Goal: Information Seeking & Learning: Learn about a topic

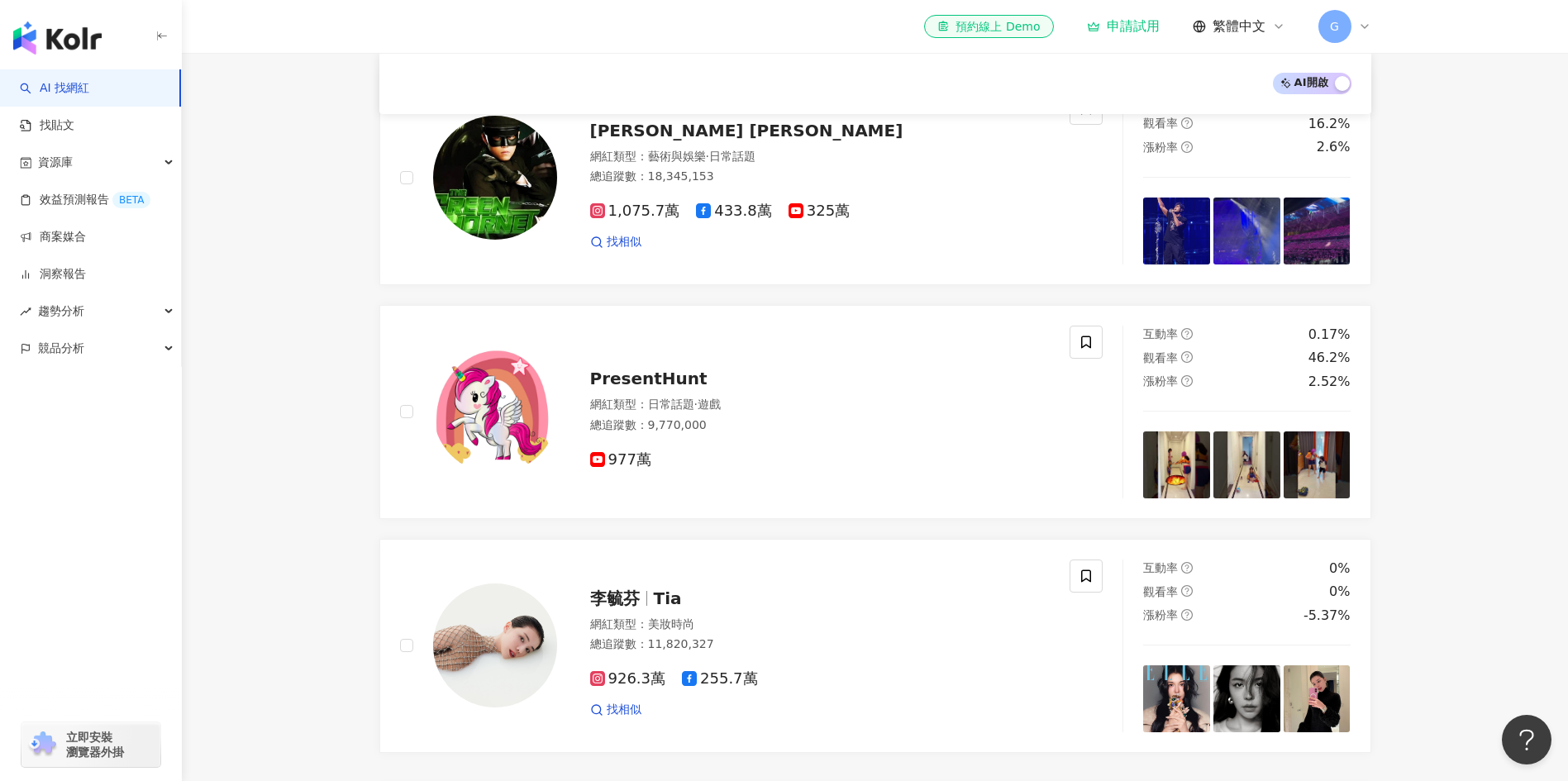
click at [1359, 28] on icon at bounding box center [1365, 27] width 13 height 13
click at [1384, 152] on link "團隊成員管理" at bounding box center [1385, 159] width 69 height 13
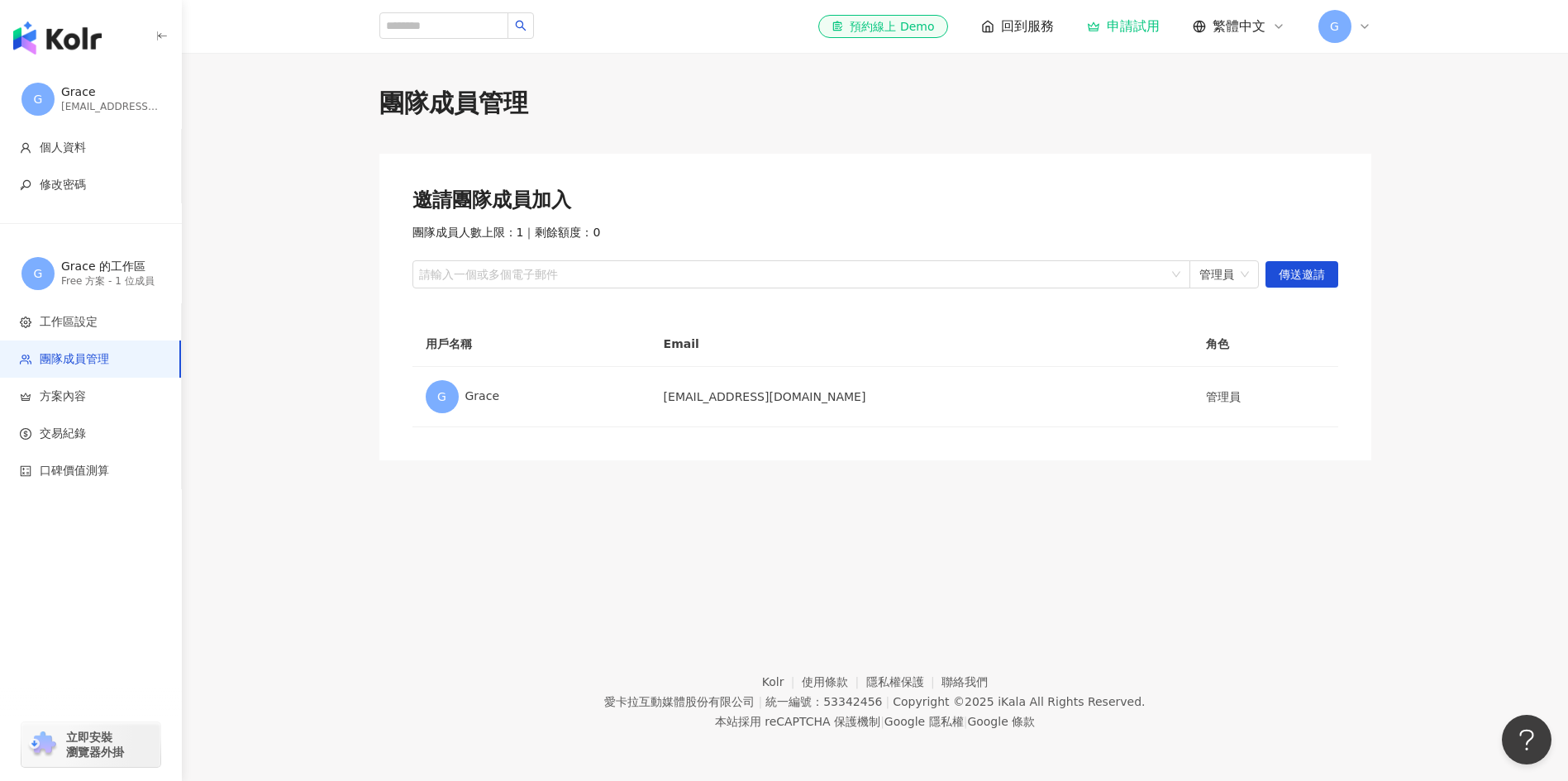
click at [278, 490] on div "團隊成員管理 邀請團隊成員加入 團隊成員人數上限：1 ｜ 剩餘額度：0 請輸入一個或多個電子郵件 管理員 傳送邀請 用戶名稱 Email 角色 G Grace…" at bounding box center [874, 325] width 1386 height 545
click at [642, 115] on div "團隊成員管理" at bounding box center [875, 103] width 992 height 35
click at [1395, 117] on div "團隊成員管理 邀請團隊成員加入 團隊成員人數上限：1 ｜ 剩餘額度：0 請輸入一個或多個電子郵件 管理員 傳送邀請 用戶名稱 Email 角色 G Grace…" at bounding box center [875, 273] width 1058 height 374
click at [500, 566] on div "團隊成員管理 邀請團隊成員加入 團隊成員人數上限：1 ｜ 剩餘額度：0 請輸入一個或多個電子郵件 管理員 傳送邀請 用戶名稱 Email 角色 G Grace…" at bounding box center [874, 325] width 1386 height 545
click at [545, 569] on div "團隊成員管理 邀請團隊成員加入 團隊成員人數上限：1 ｜ 剩餘額度：0 請輸入一個或多個電子郵件 管理員 傳送邀請 用戶名稱 Email 角色 G Grace…" at bounding box center [874, 325] width 1386 height 545
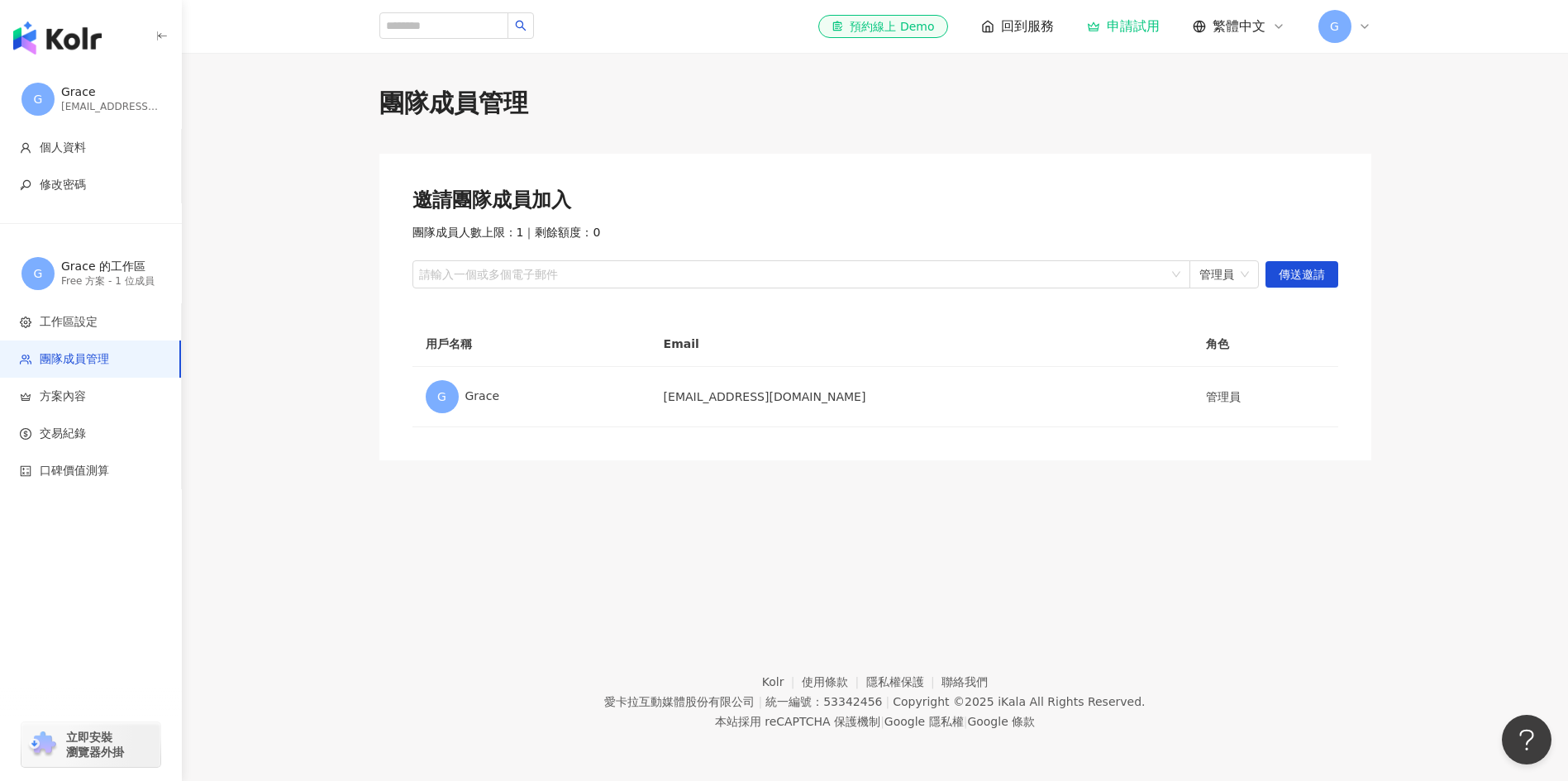
click at [393, 518] on div "團隊成員管理 邀請團隊成員加入 團隊成員人數上限：1 ｜ 剩餘額度：0 請輸入一個或多個電子郵件 管理員 傳送邀請 用戶名稱 Email 角色 G Grace…" at bounding box center [874, 325] width 1386 height 545
click at [77, 30] on img "button" at bounding box center [57, 38] width 89 height 33
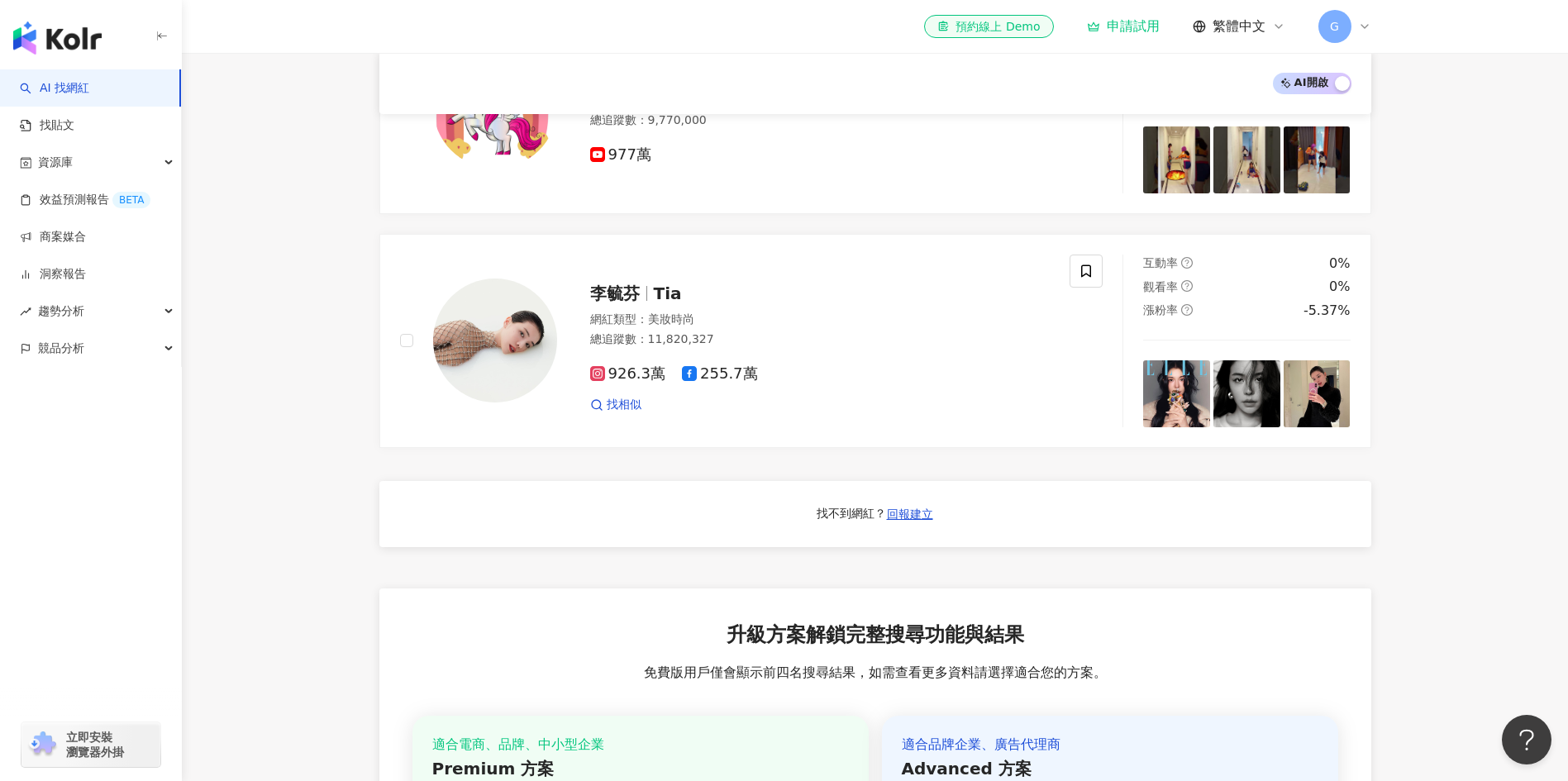
scroll to position [719, 0]
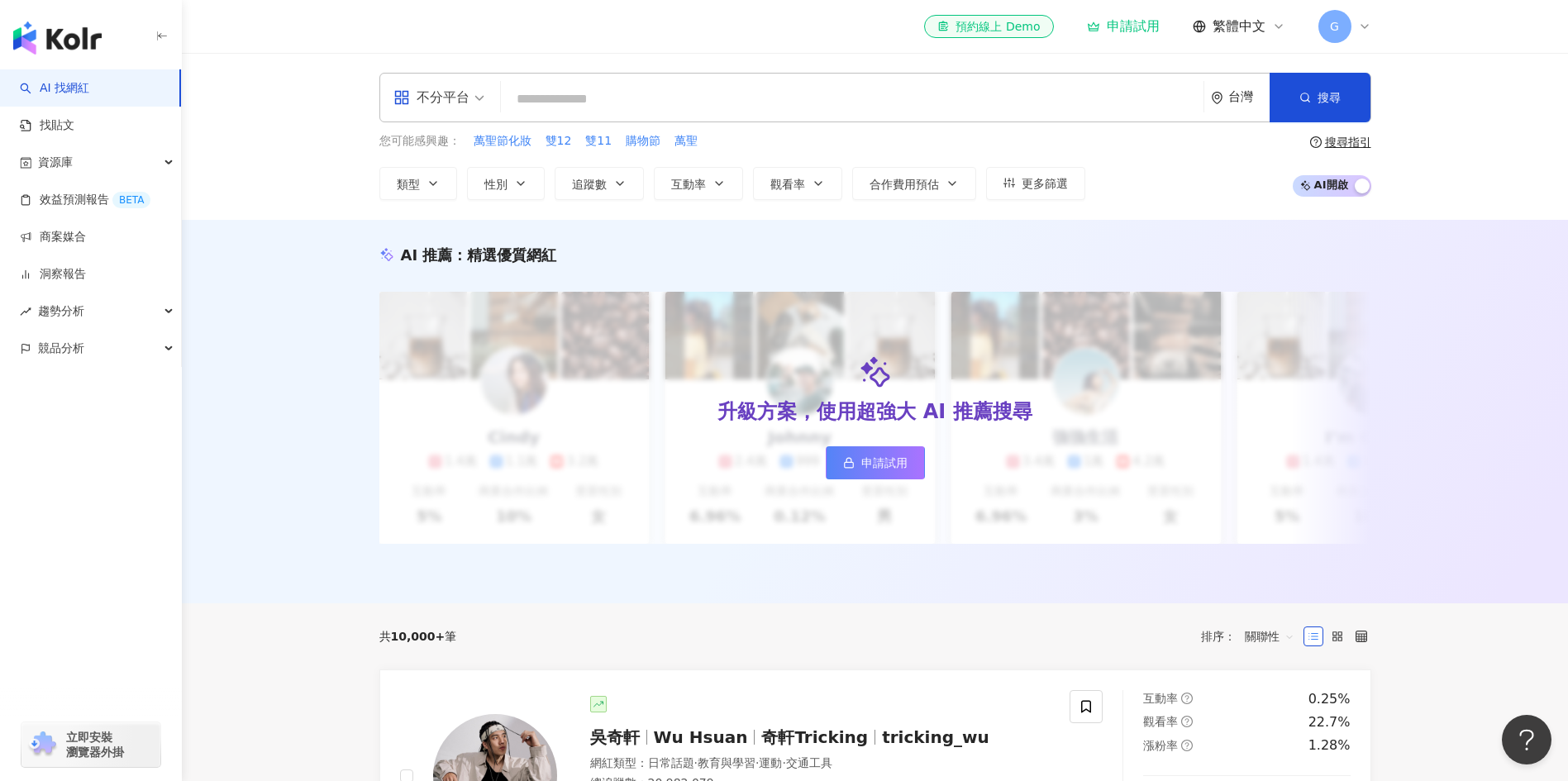
click at [1367, 32] on icon at bounding box center [1365, 27] width 13 height 13
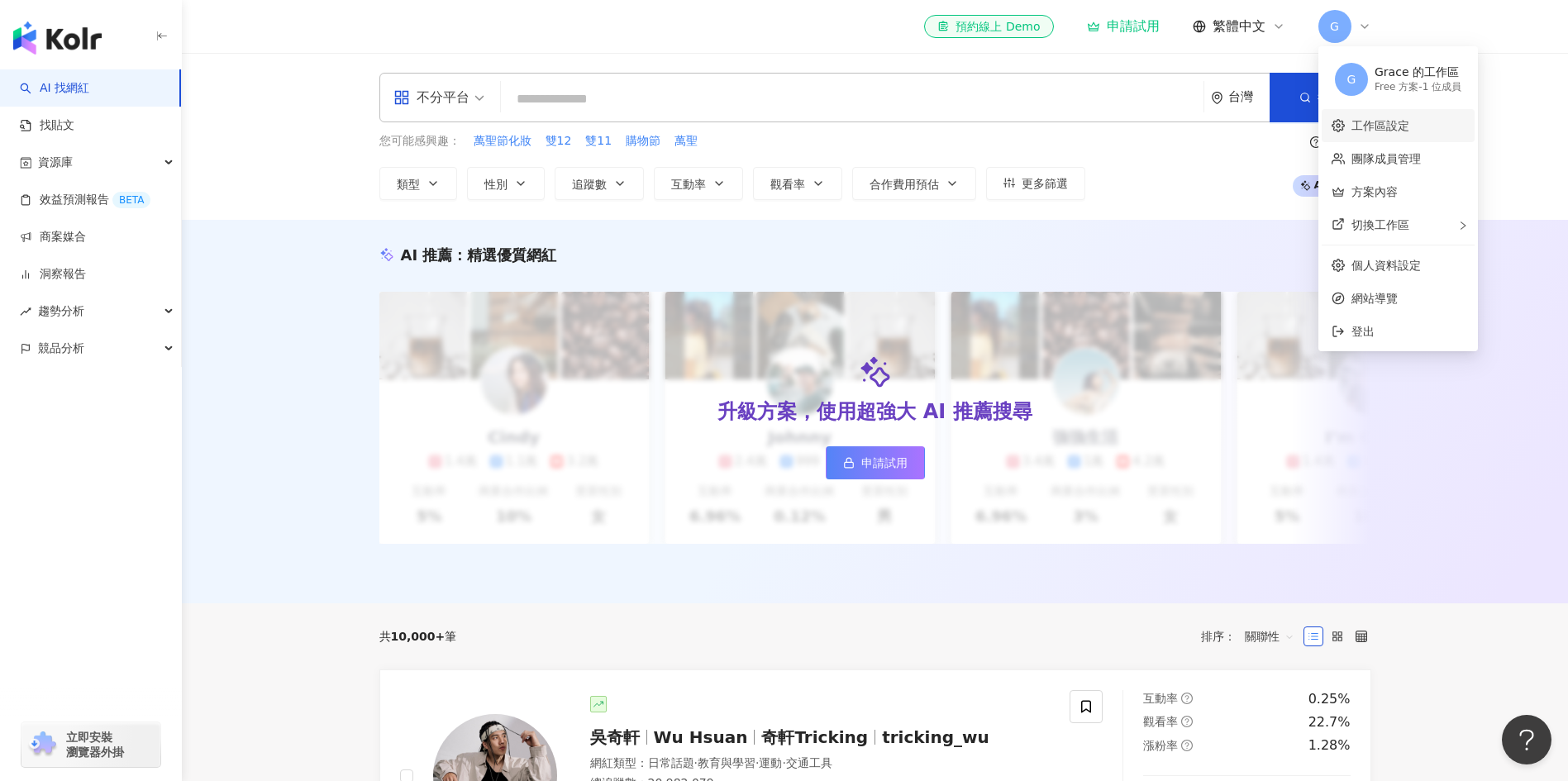
click at [1388, 132] on link "工作區設定" at bounding box center [1380, 125] width 58 height 13
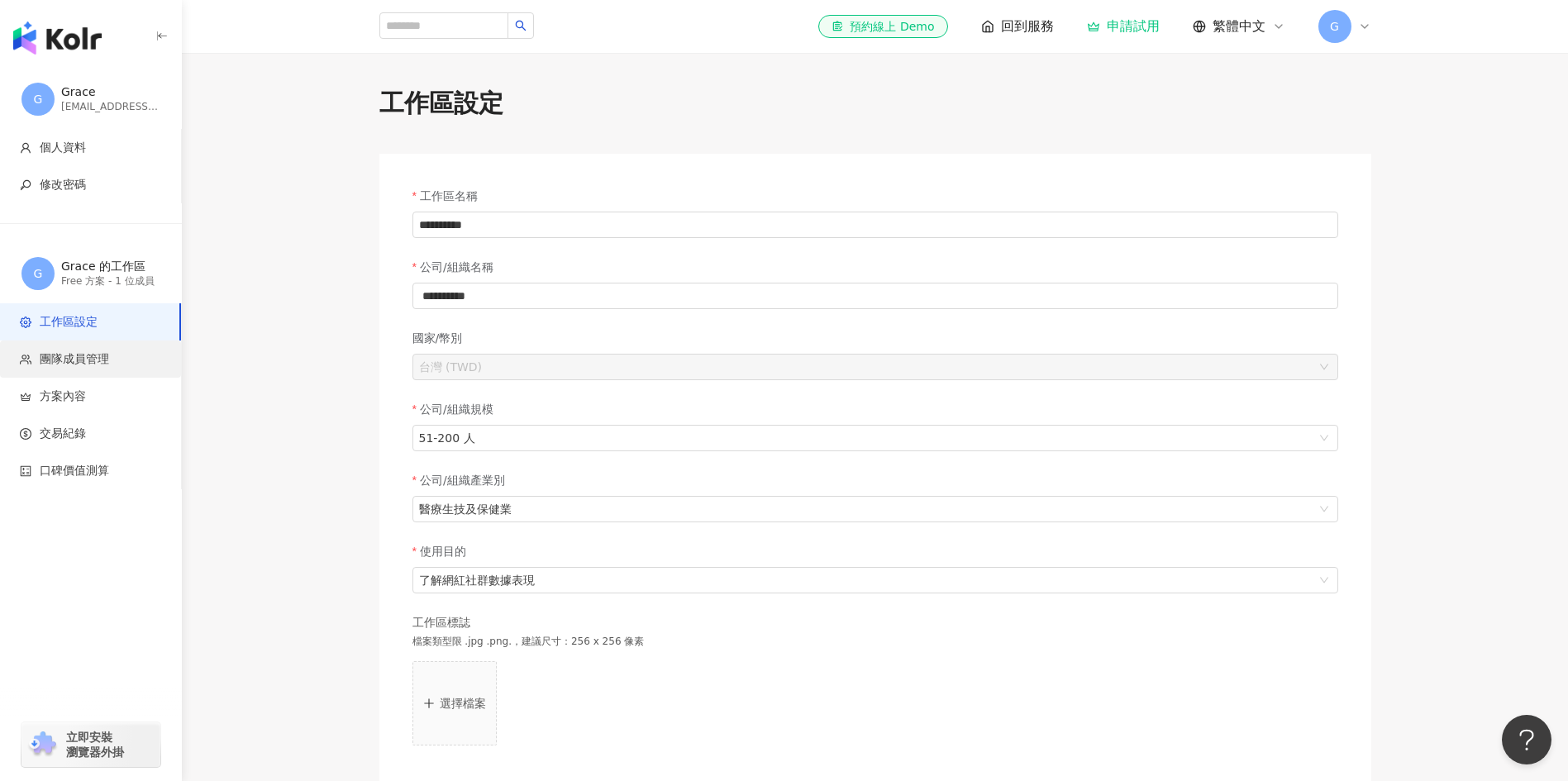
click at [79, 354] on span "團隊成員管理" at bounding box center [74, 360] width 69 height 17
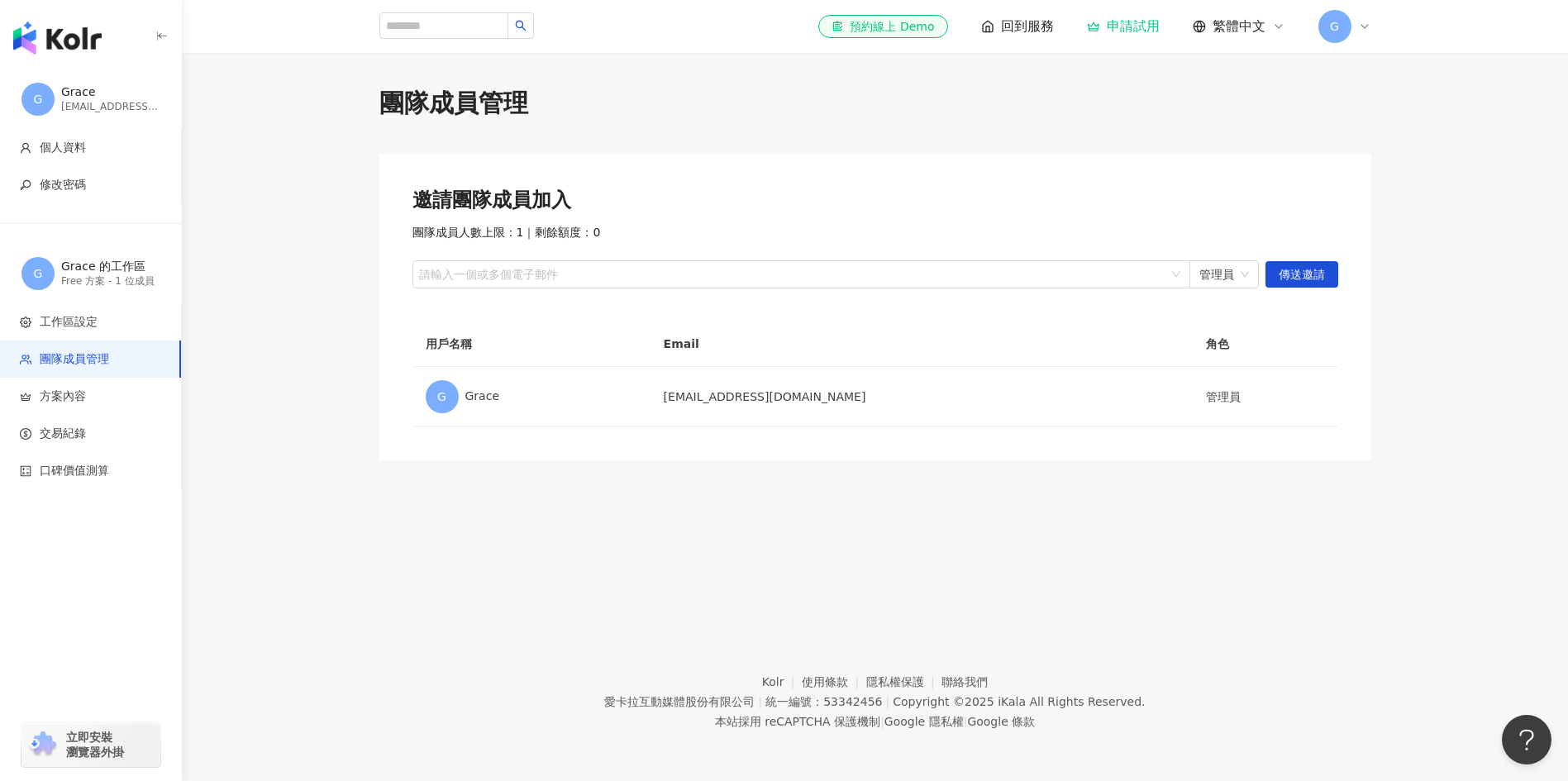
click at [1364, 31] on icon at bounding box center [1365, 27] width 13 height 13
click at [1389, 224] on span "切換工作區" at bounding box center [1380, 225] width 58 height 13
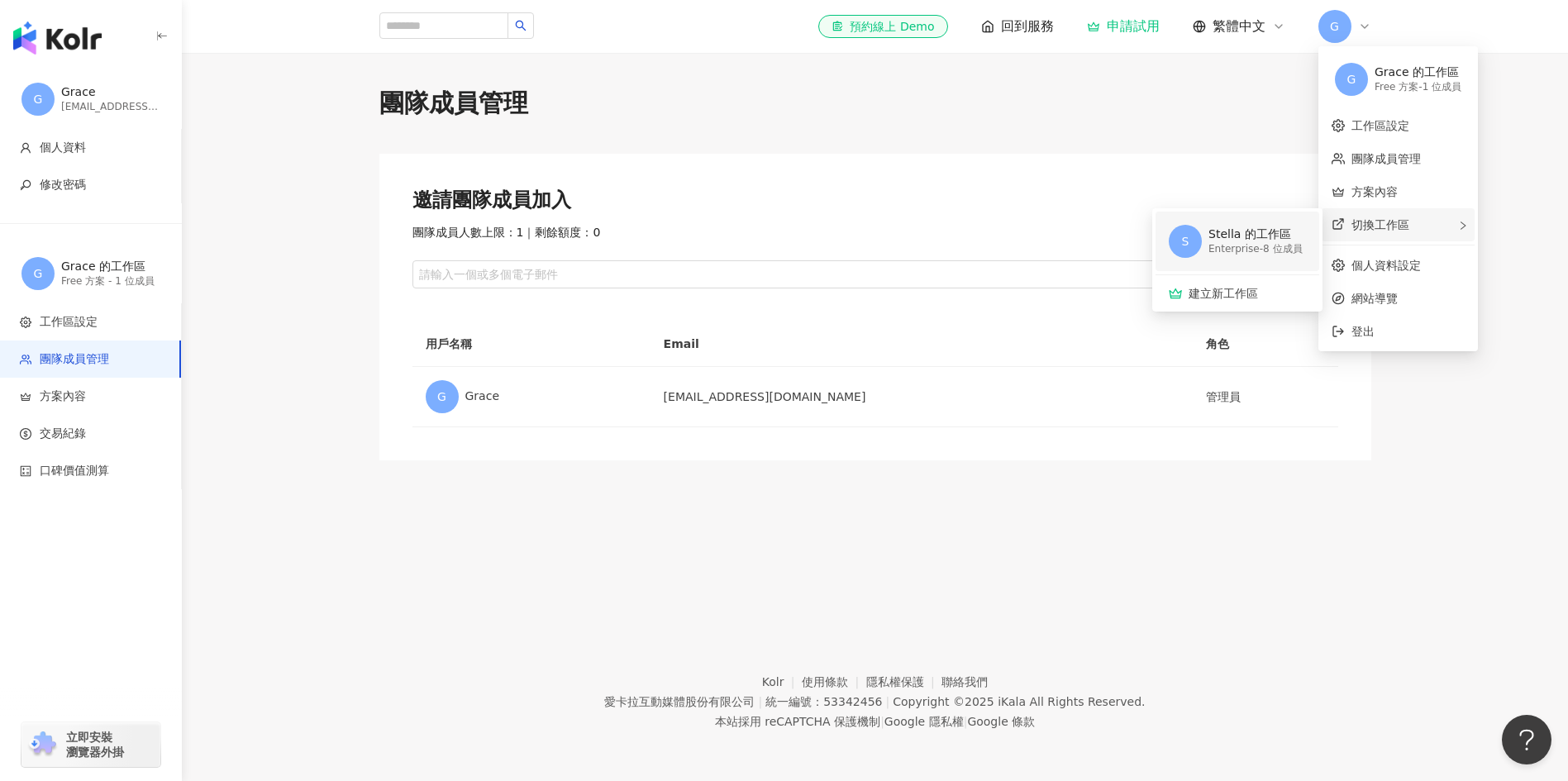
click at [1248, 239] on div "Stella 的工作區" at bounding box center [1255, 235] width 94 height 17
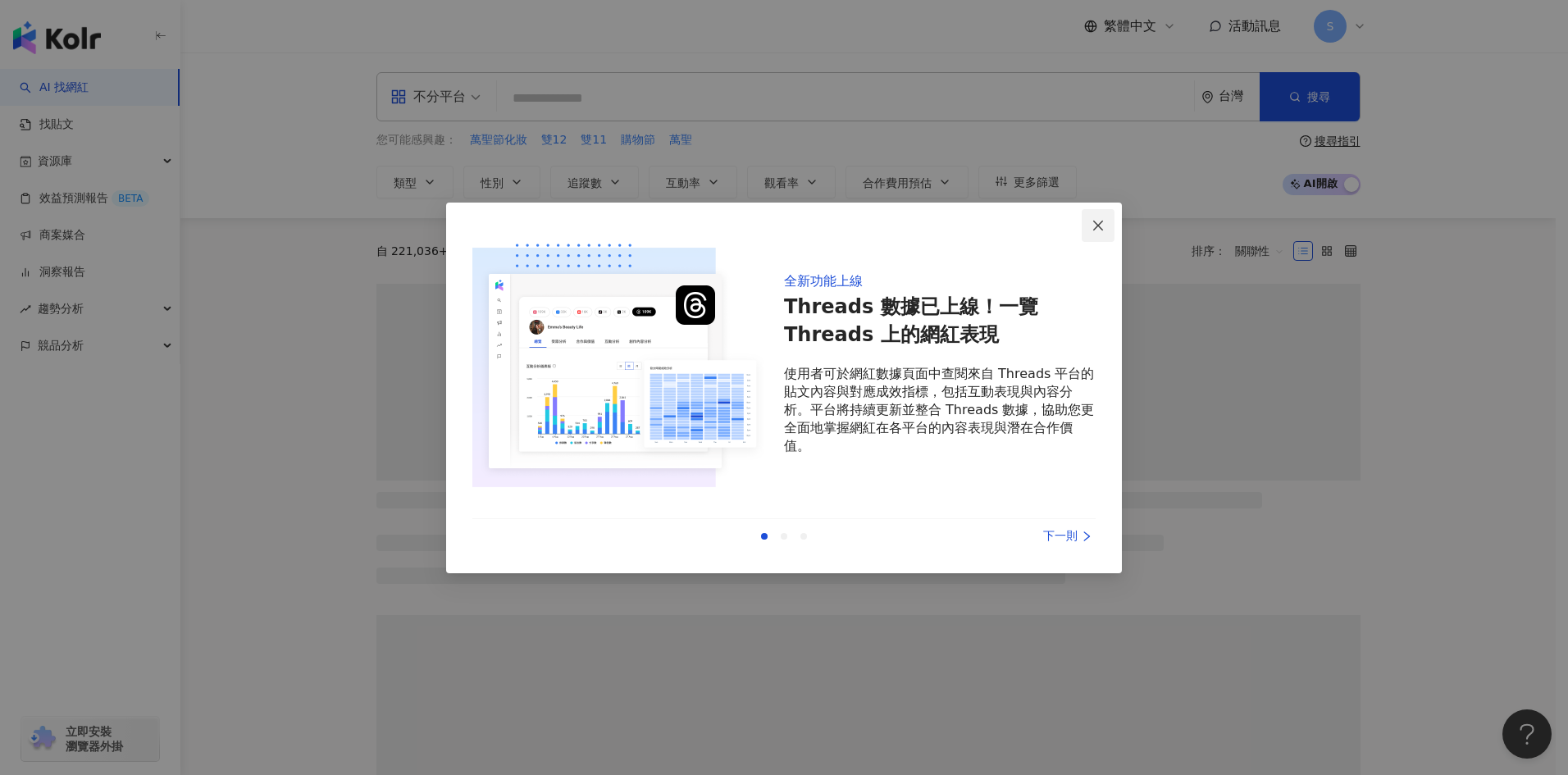
click at [1095, 225] on icon "close" at bounding box center [1098, 225] width 13 height 13
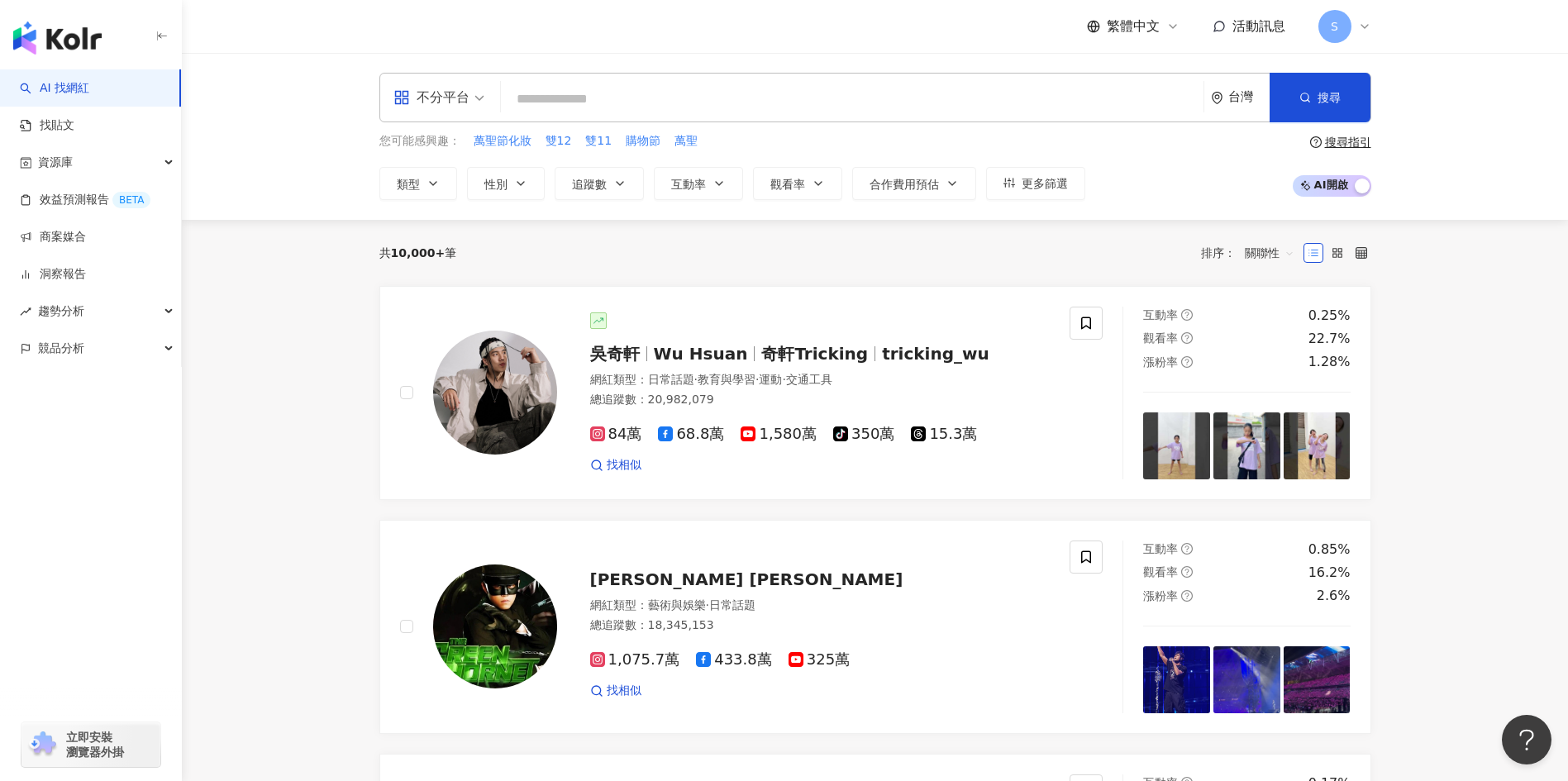
click at [1369, 28] on icon at bounding box center [1365, 27] width 13 height 13
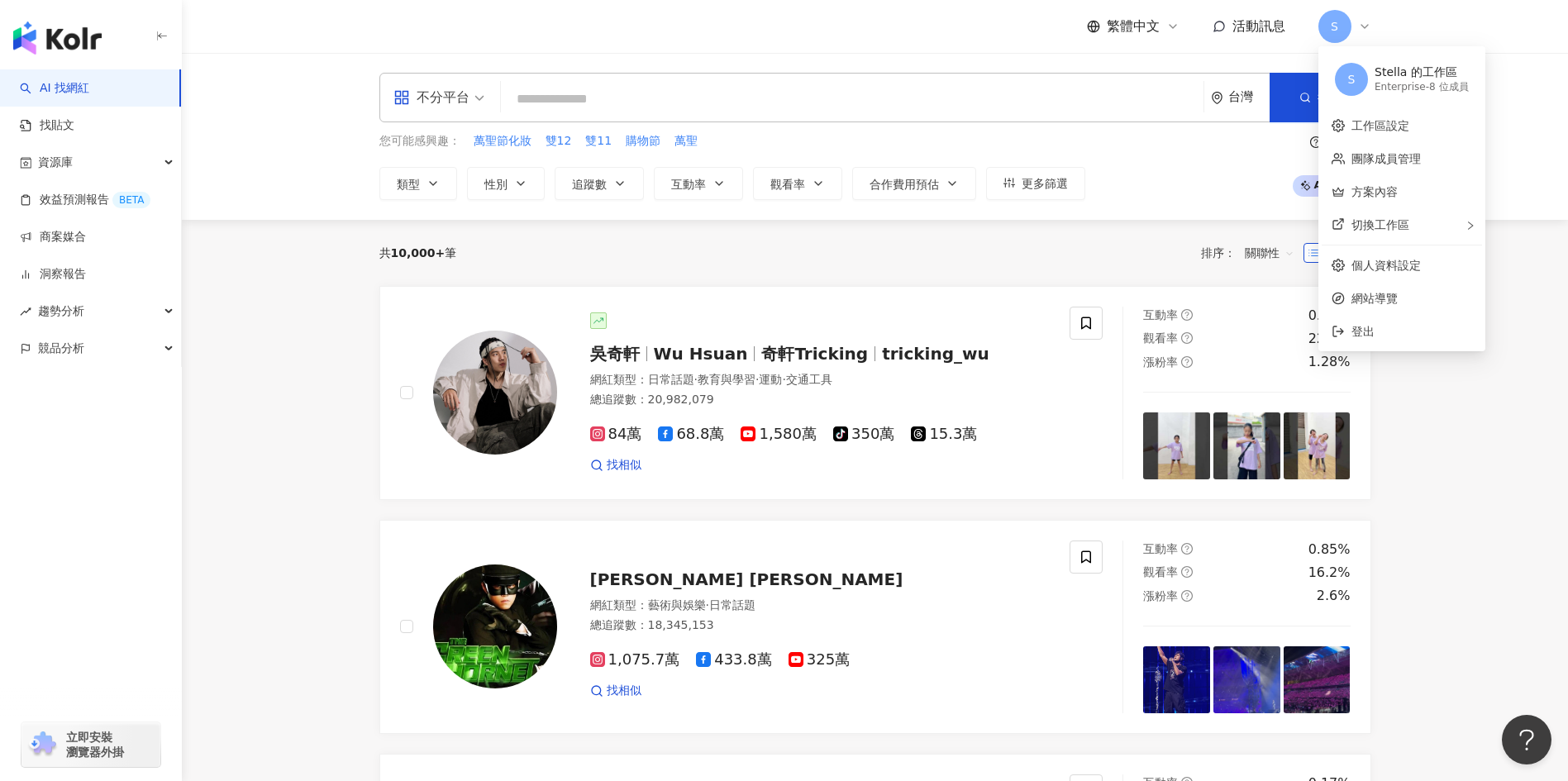
click at [1415, 94] on div "Enterprise - 8 位成員" at bounding box center [1421, 87] width 94 height 14
click at [1401, 221] on span "切換工作區" at bounding box center [1380, 225] width 58 height 13
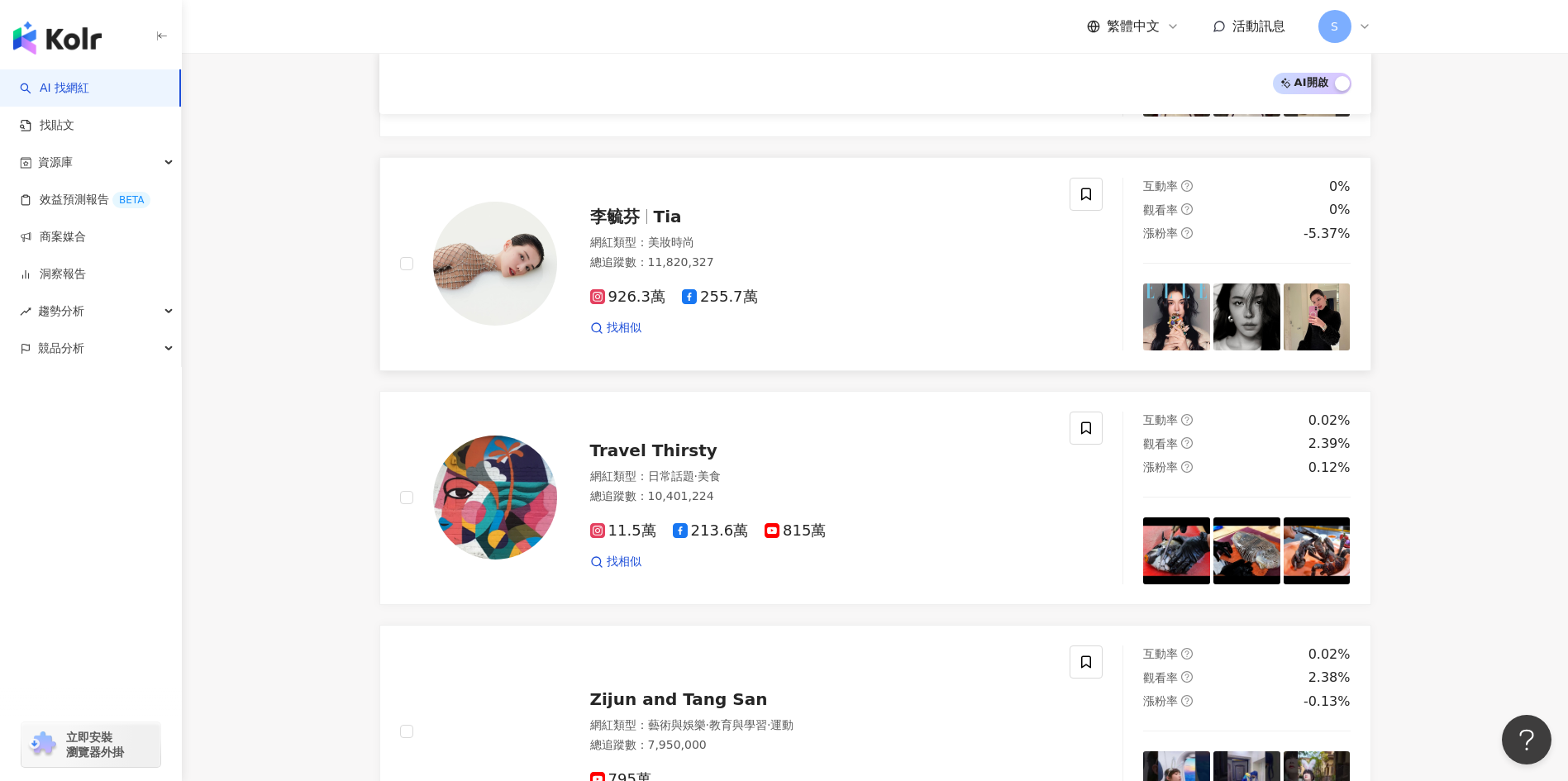
scroll to position [826, 0]
click at [513, 276] on img at bounding box center [495, 263] width 124 height 124
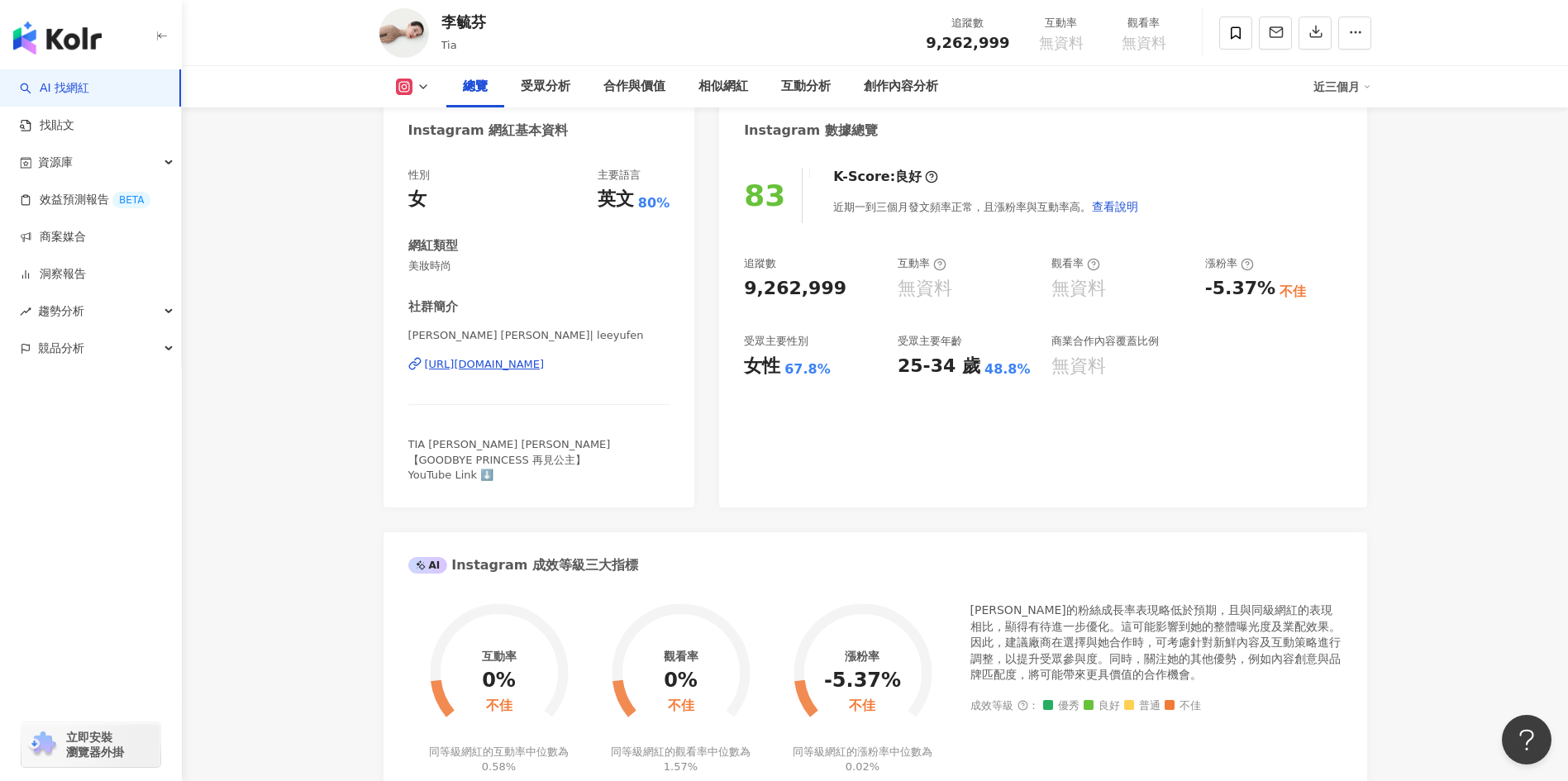
scroll to position [165, 0]
